Goal: Browse casually

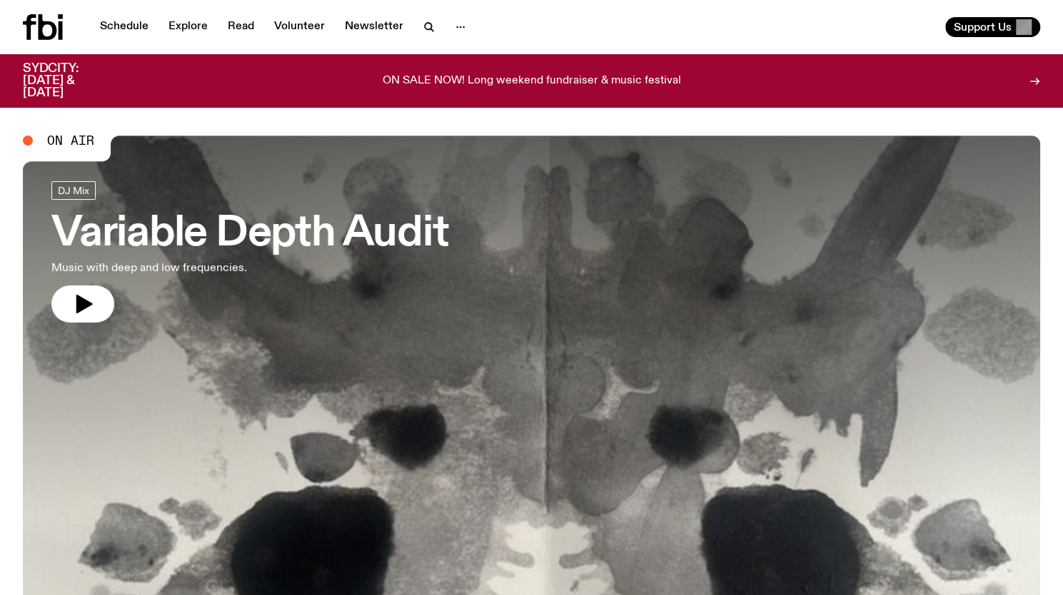
click at [45, 151] on h2 "On Air" at bounding box center [67, 149] width 88 height 26
click at [96, 296] on button "button" at bounding box center [82, 303] width 63 height 37
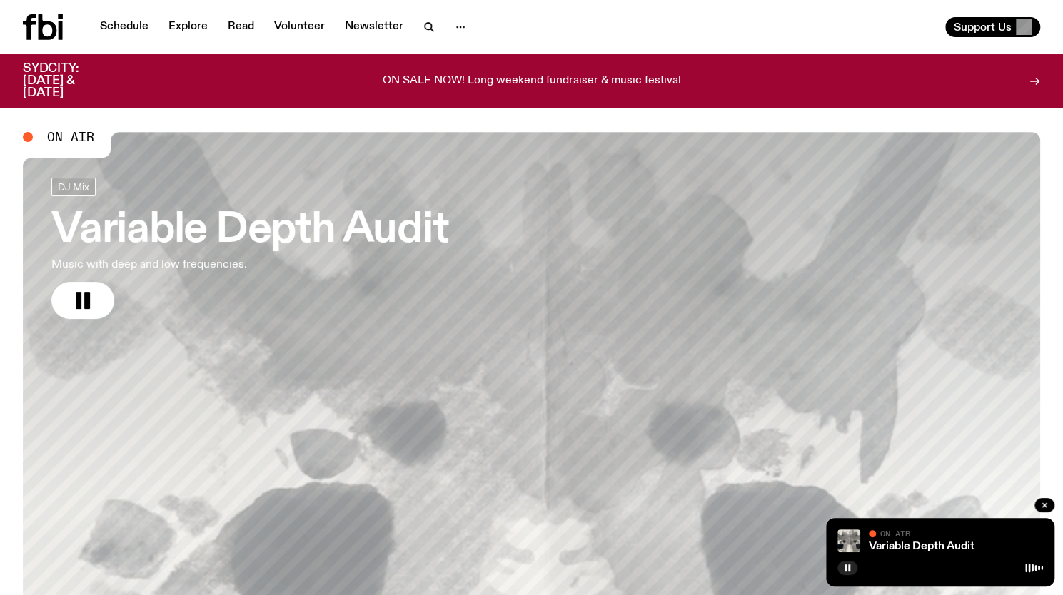
scroll to position [1, 0]
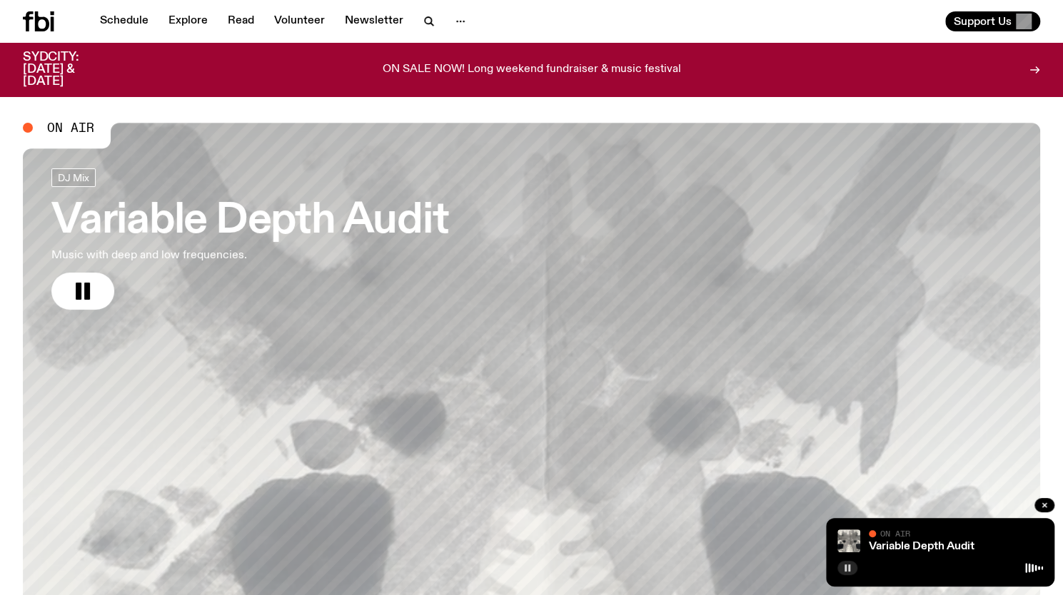
click at [853, 573] on button "button" at bounding box center [847, 568] width 20 height 14
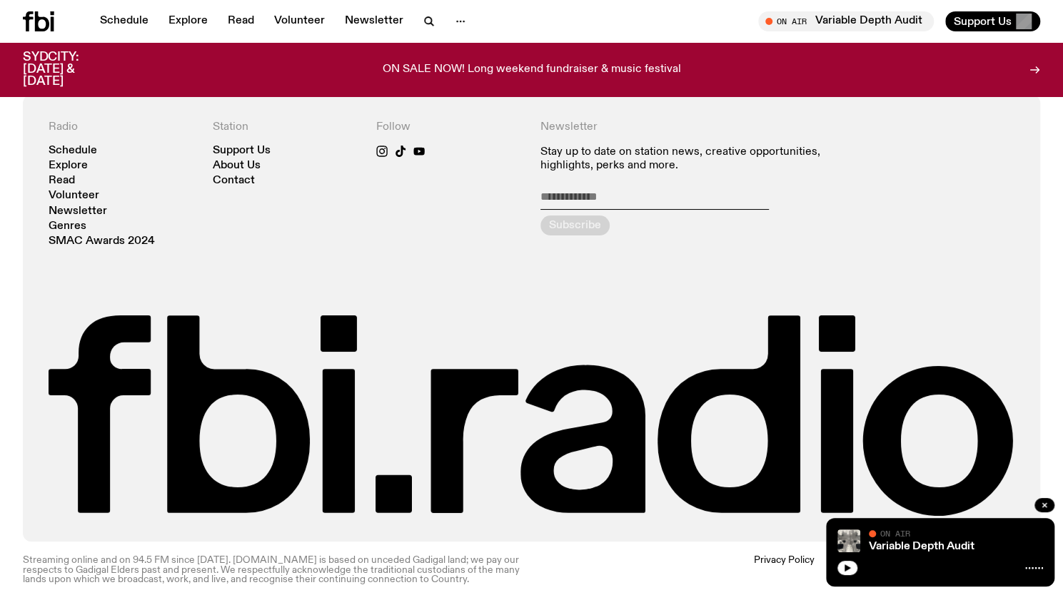
scroll to position [3124, 0]
